Goal: Use online tool/utility: Utilize a website feature to perform a specific function

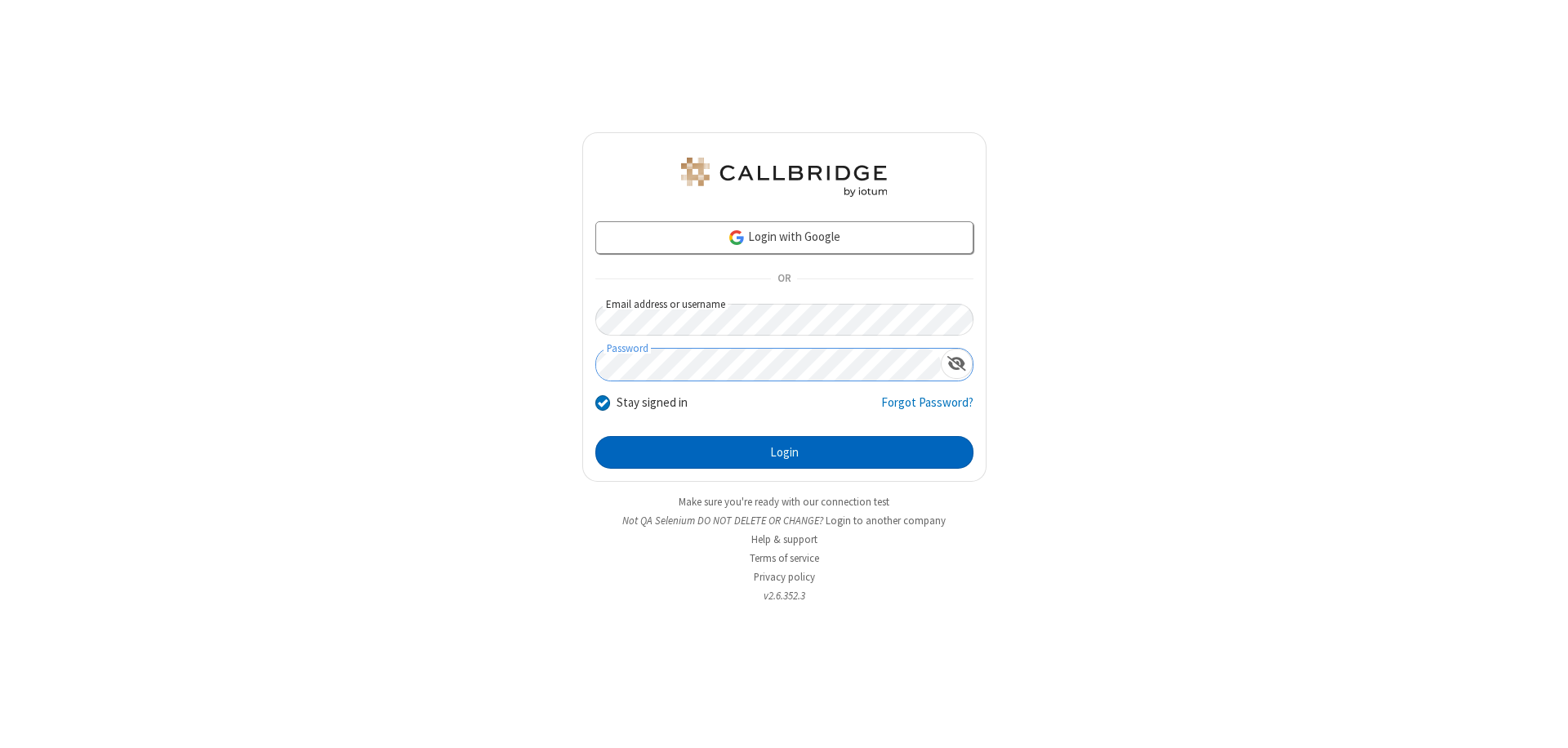
click at [784, 453] on button "Login" at bounding box center [784, 452] width 378 height 33
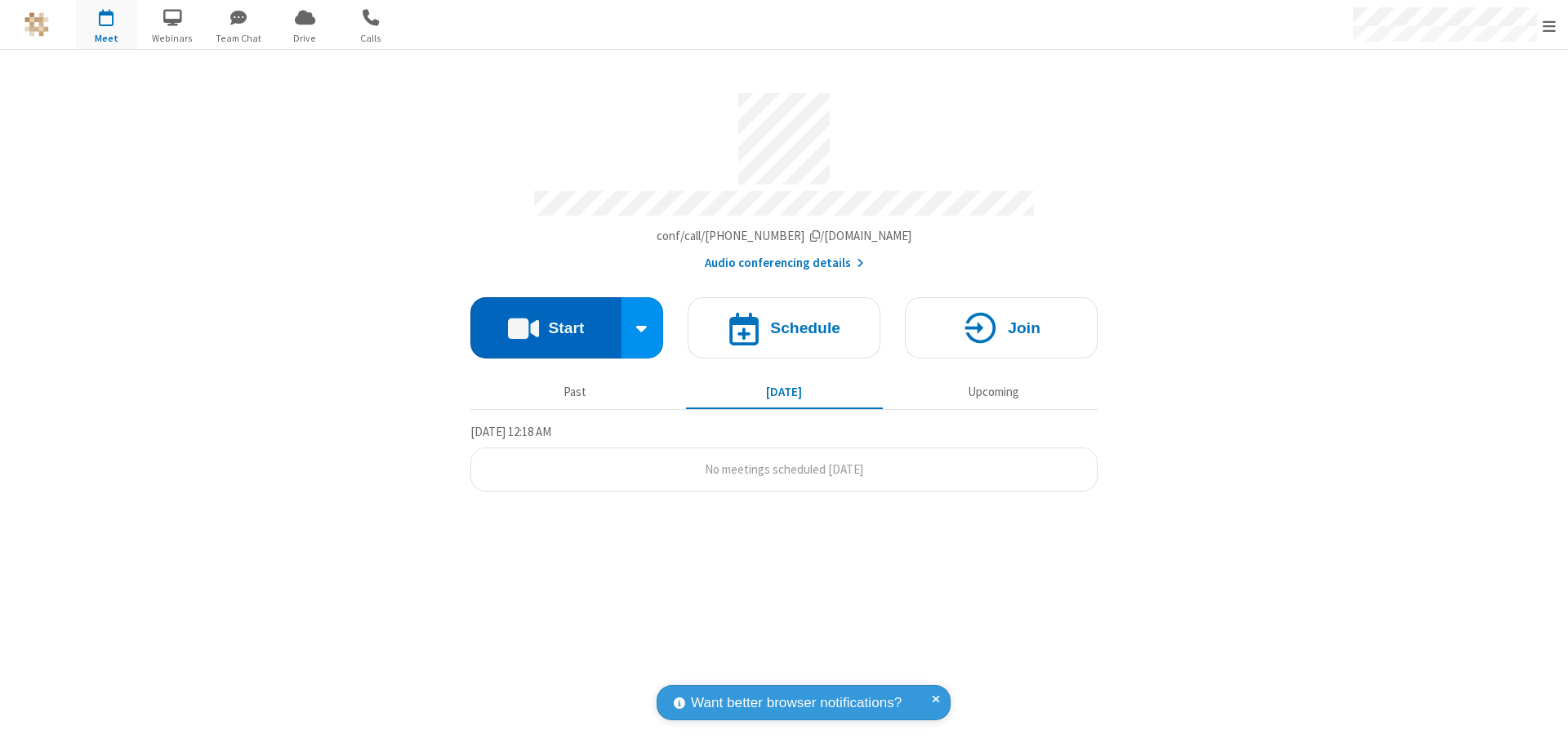
click at [546, 320] on button "Start" at bounding box center [546, 328] width 152 height 61
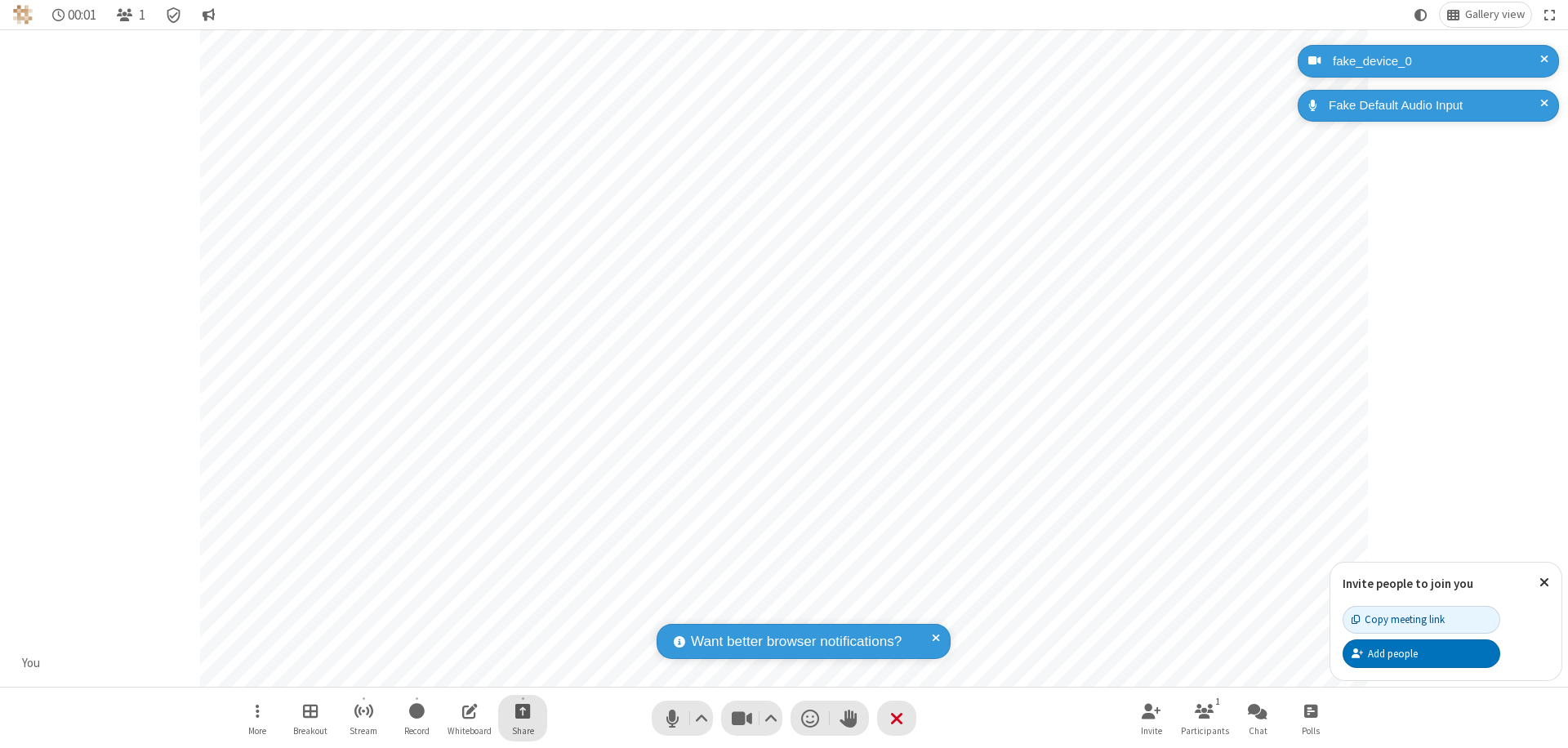
click at [522, 710] on span "Start sharing" at bounding box center [522, 711] width 16 height 20
click at [456, 642] on span "Present files & media" at bounding box center [456, 642] width 19 height 14
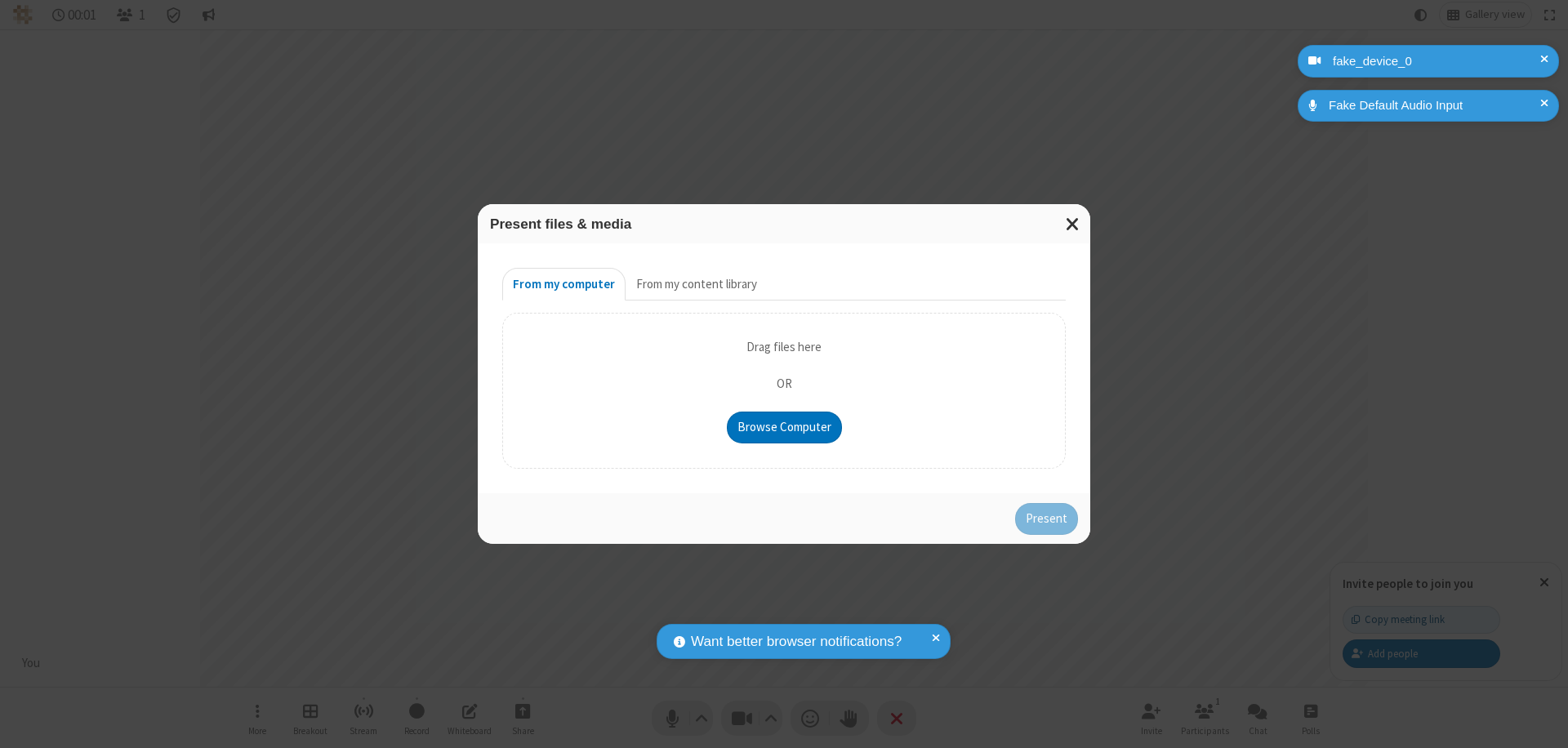
type input "C:\fakepath\doc_test.docx"
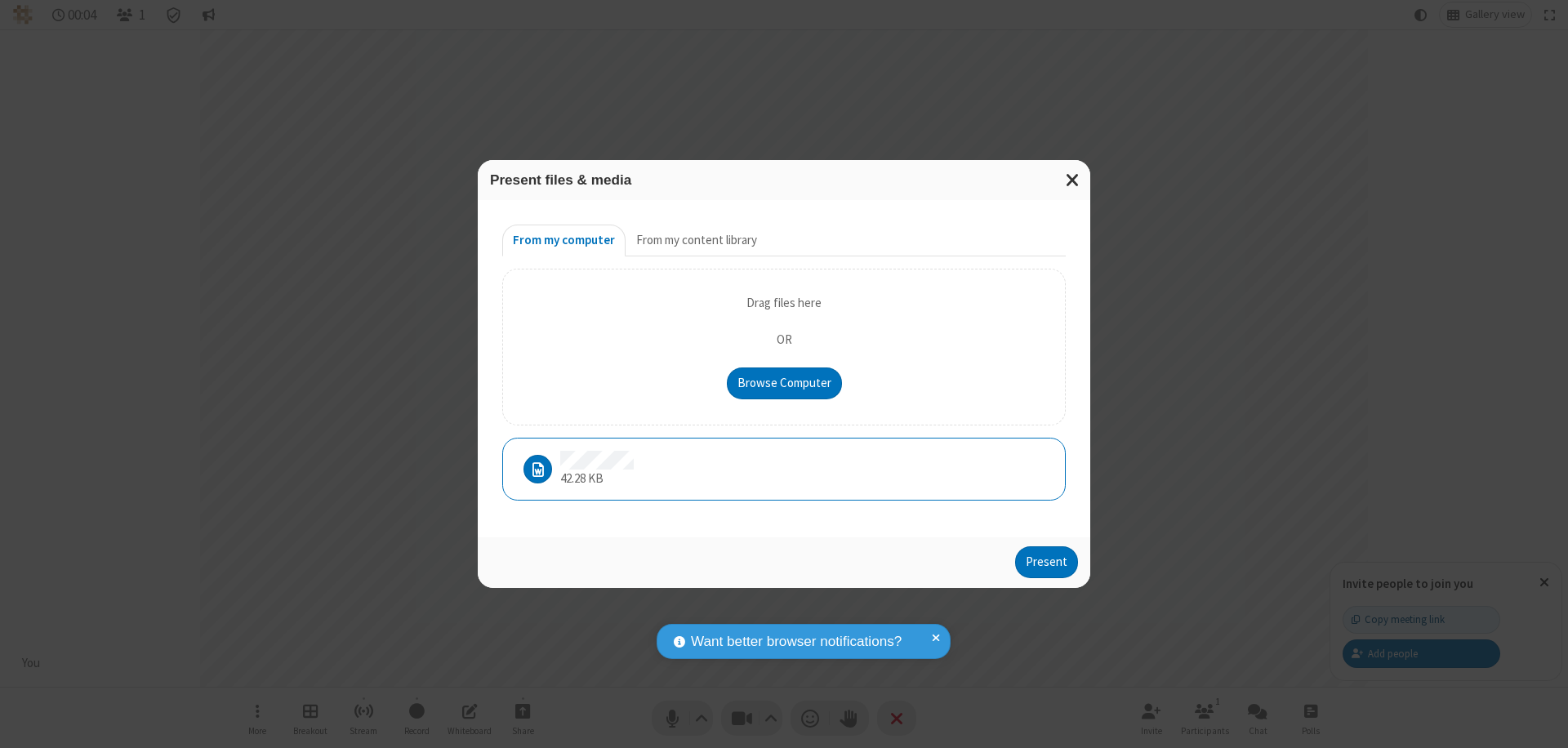
click at [1048, 561] on button "Present" at bounding box center [1047, 562] width 63 height 33
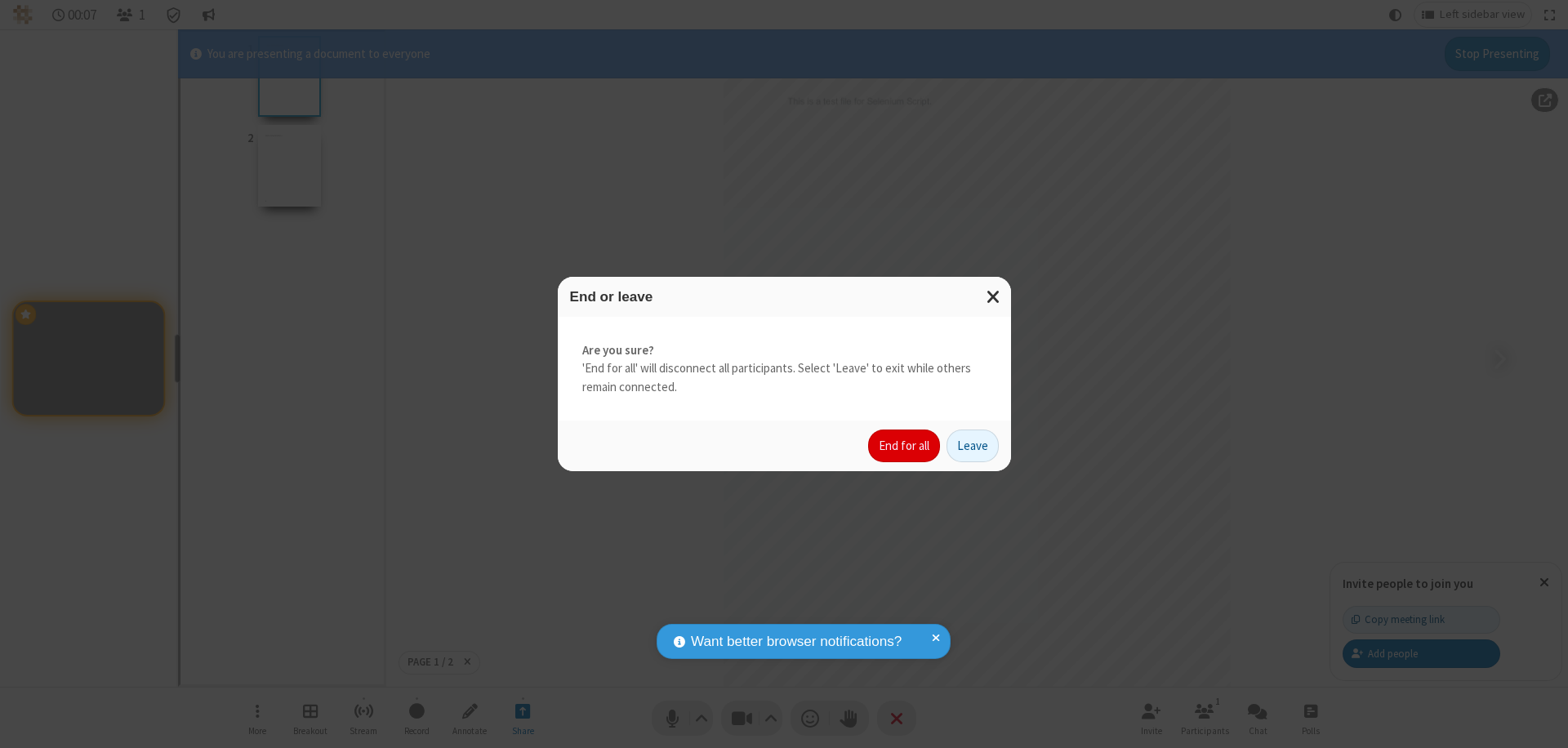
click at [904, 446] on button "End for all" at bounding box center [903, 445] width 72 height 33
